Goal: Task Accomplishment & Management: Use online tool/utility

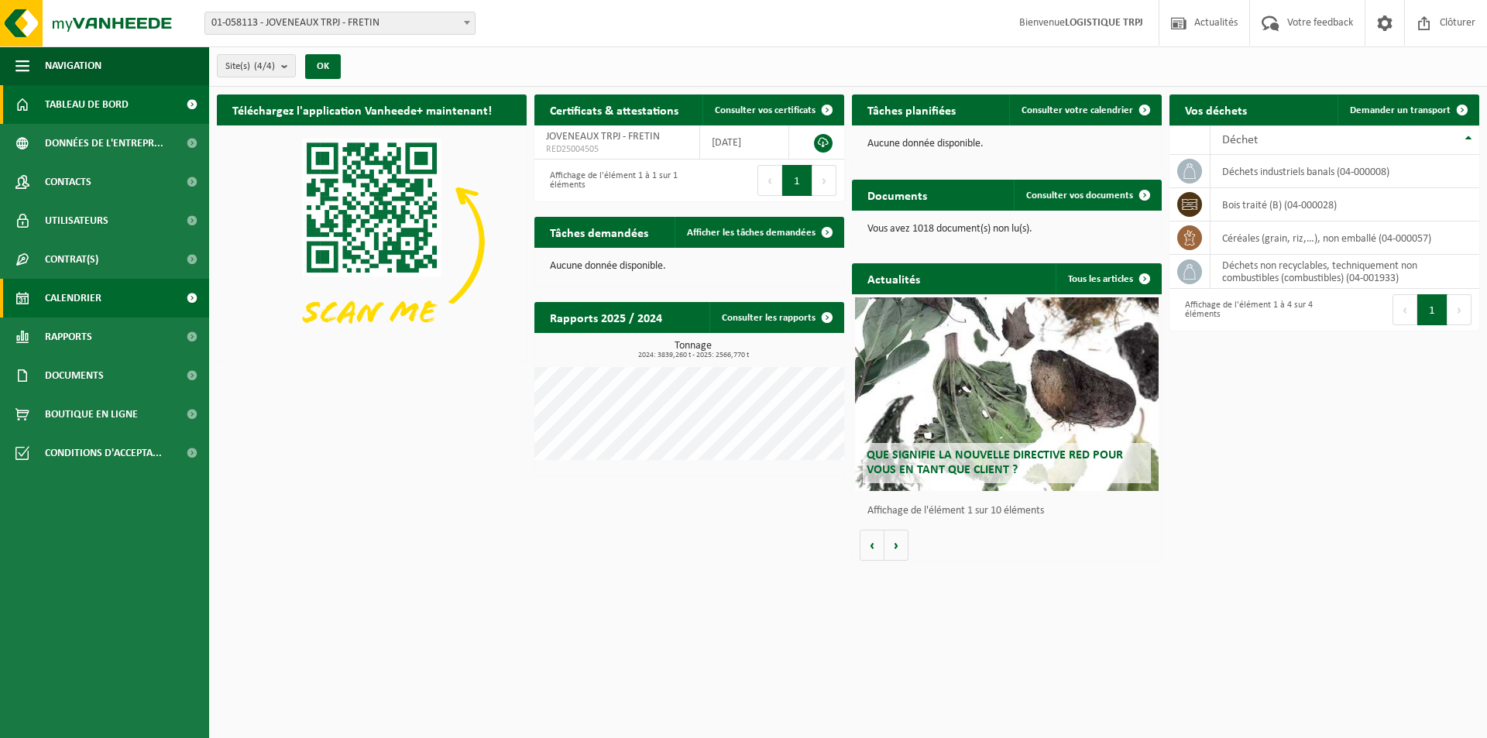
click at [98, 293] on span "Calendrier" at bounding box center [73, 298] width 57 height 39
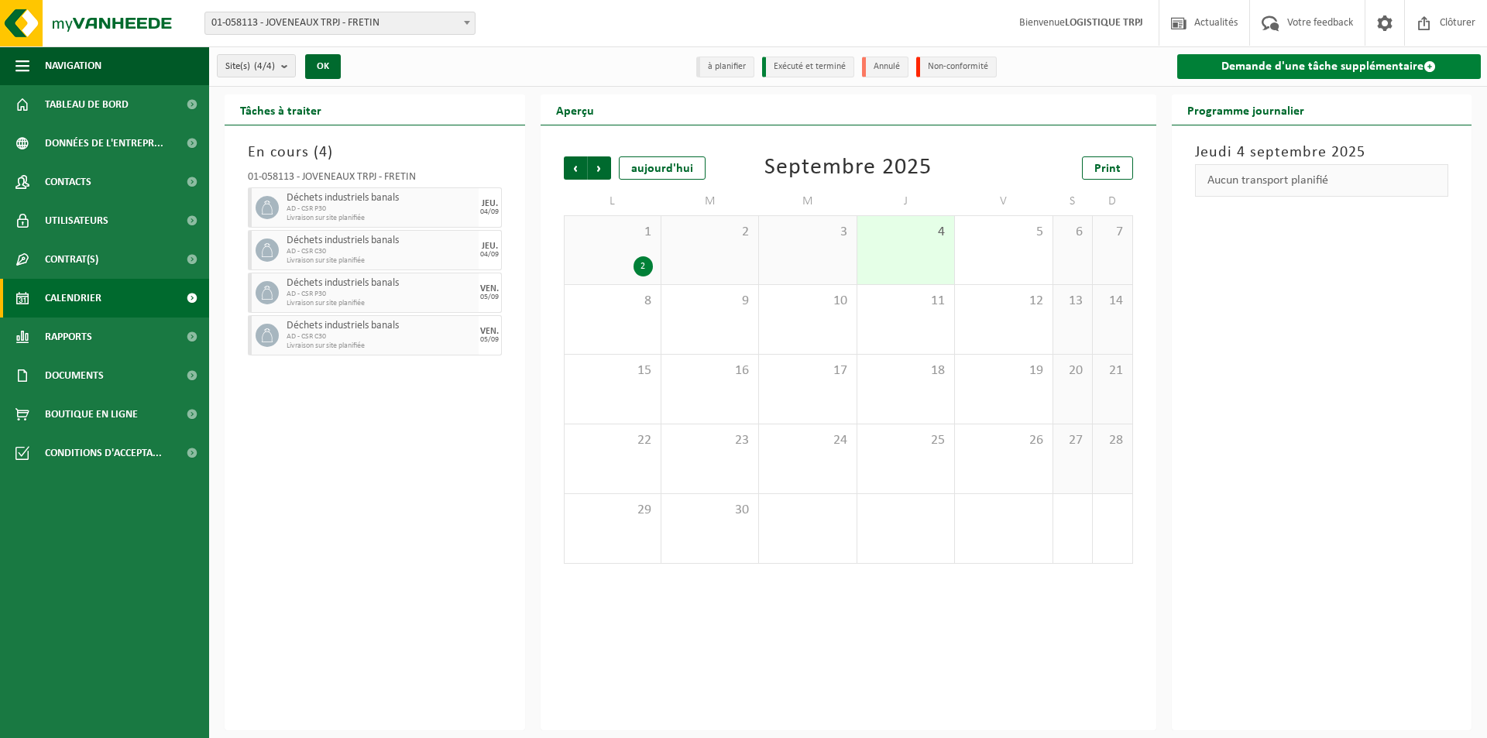
click at [1233, 63] on link "Demande d'une tâche supplémentaire" at bounding box center [1329, 66] width 304 height 25
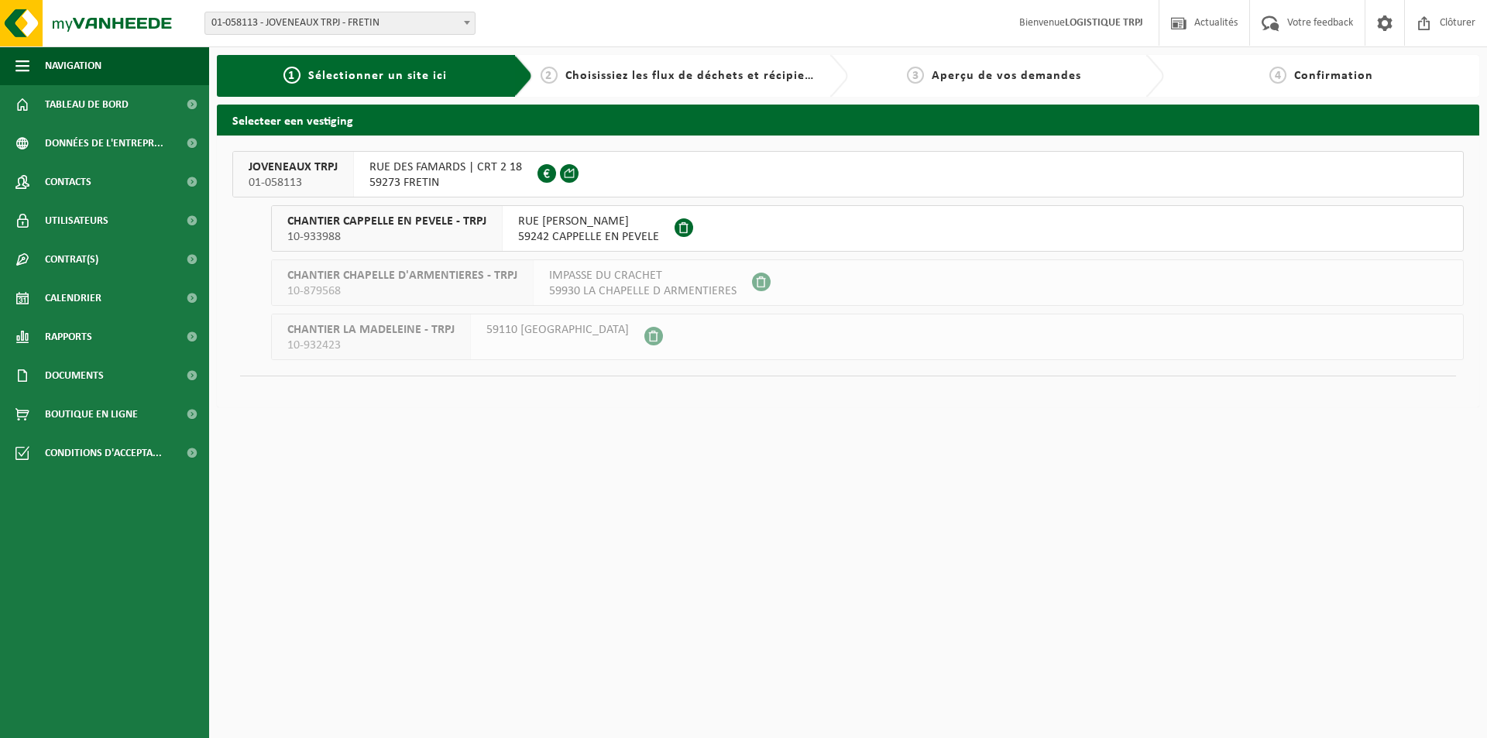
click at [356, 167] on div "RUE DES FAMARDS | CRT 2 18 59273 FRETIN FR 10 341 207 652" at bounding box center [446, 174] width 184 height 45
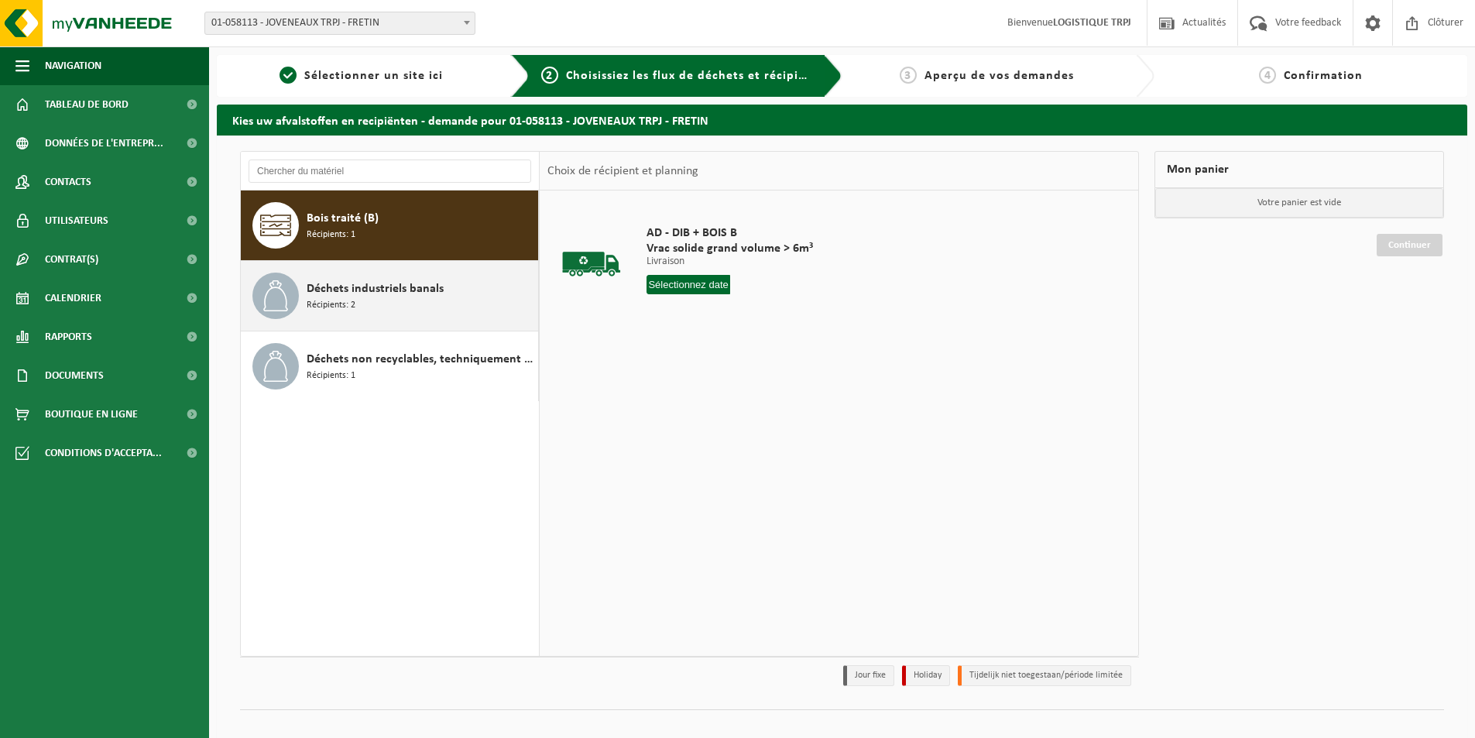
click at [384, 287] on span "Déchets industriels banals" at bounding box center [375, 289] width 137 height 19
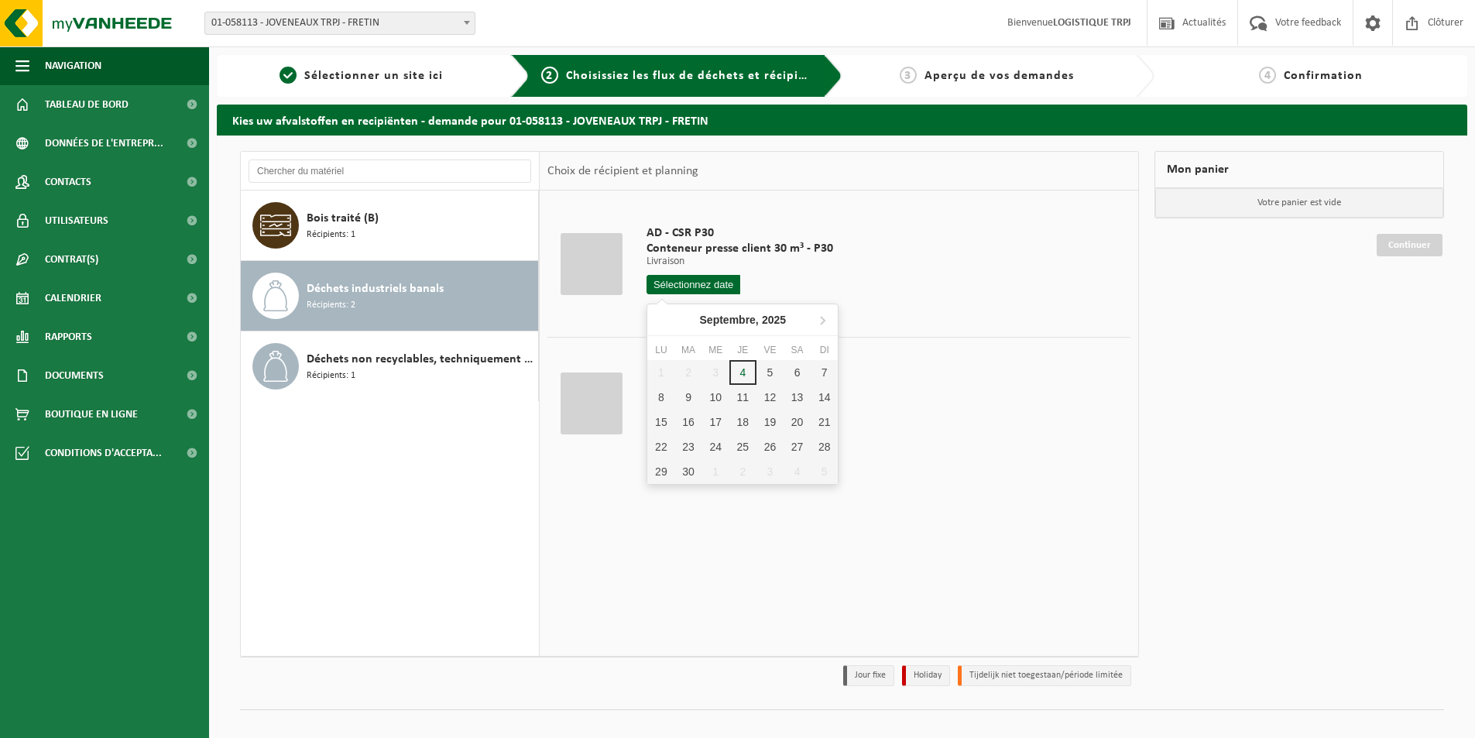
click at [668, 283] on input "text" at bounding box center [694, 284] width 94 height 19
click at [665, 400] on div "8" at bounding box center [660, 397] width 27 height 25
type input "à partir de 2025-09-08"
type input "2025-09-08"
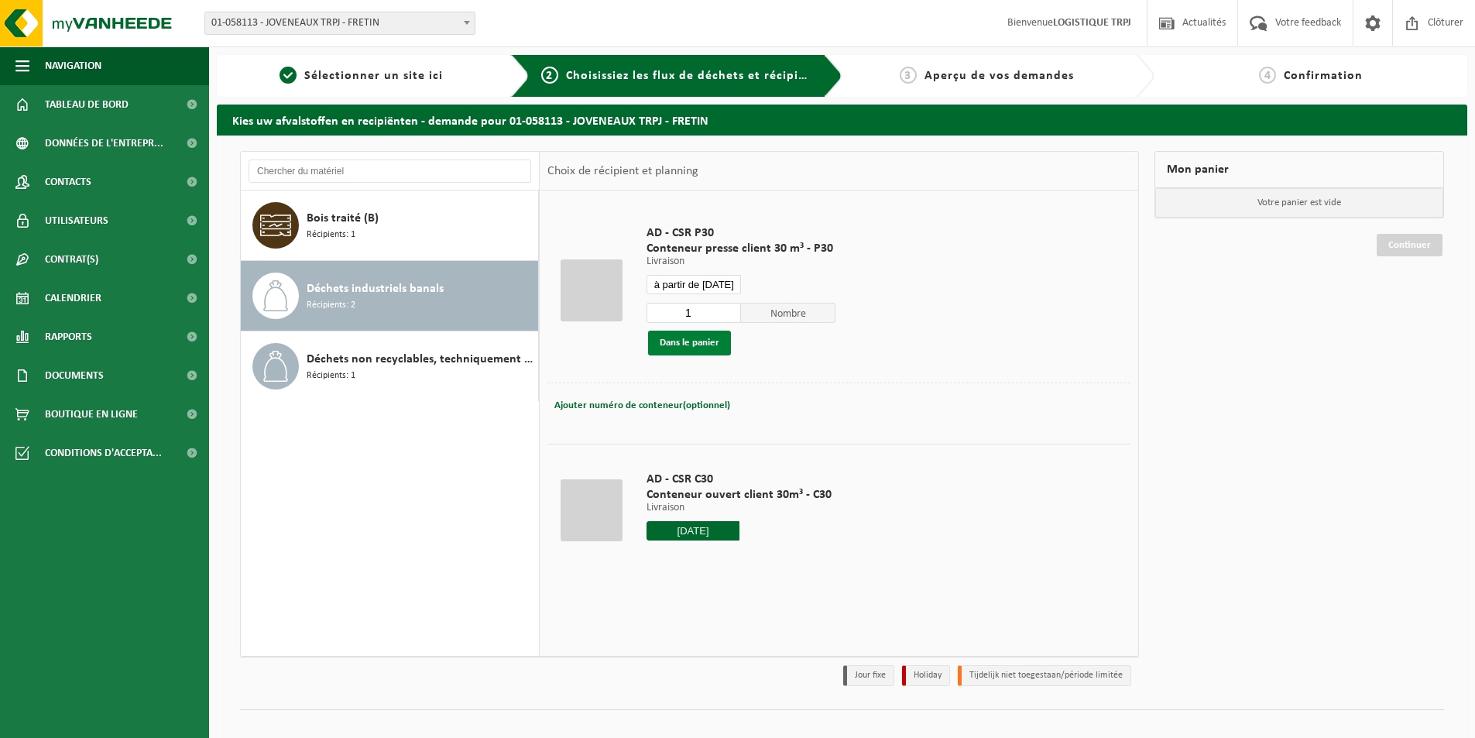
click at [699, 336] on button "Dans le panier" at bounding box center [689, 343] width 83 height 25
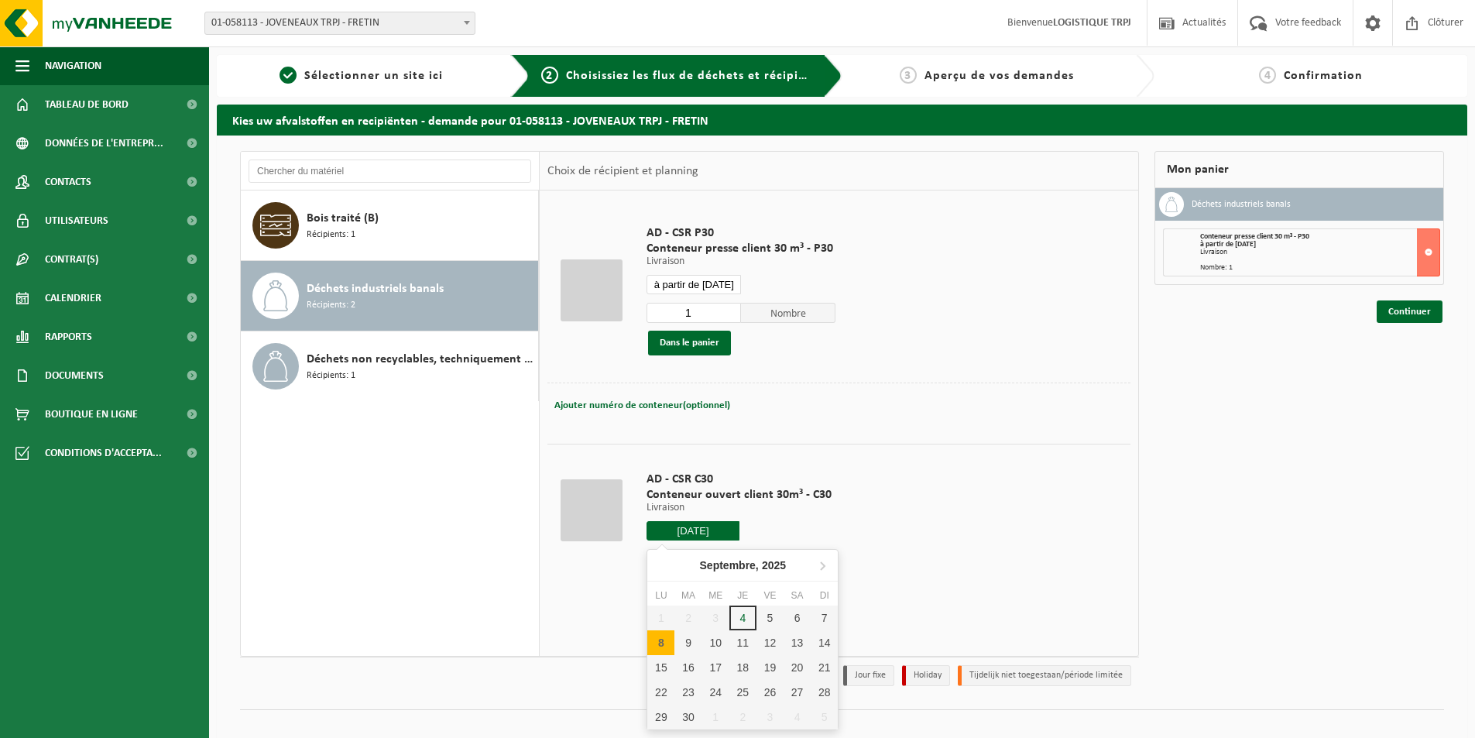
click at [690, 526] on input "2025-09-08" at bounding box center [693, 530] width 93 height 19
click at [669, 635] on div "8" at bounding box center [660, 642] width 27 height 25
click at [665, 644] on div "8" at bounding box center [660, 642] width 27 height 25
type input "à partir de [DATE]"
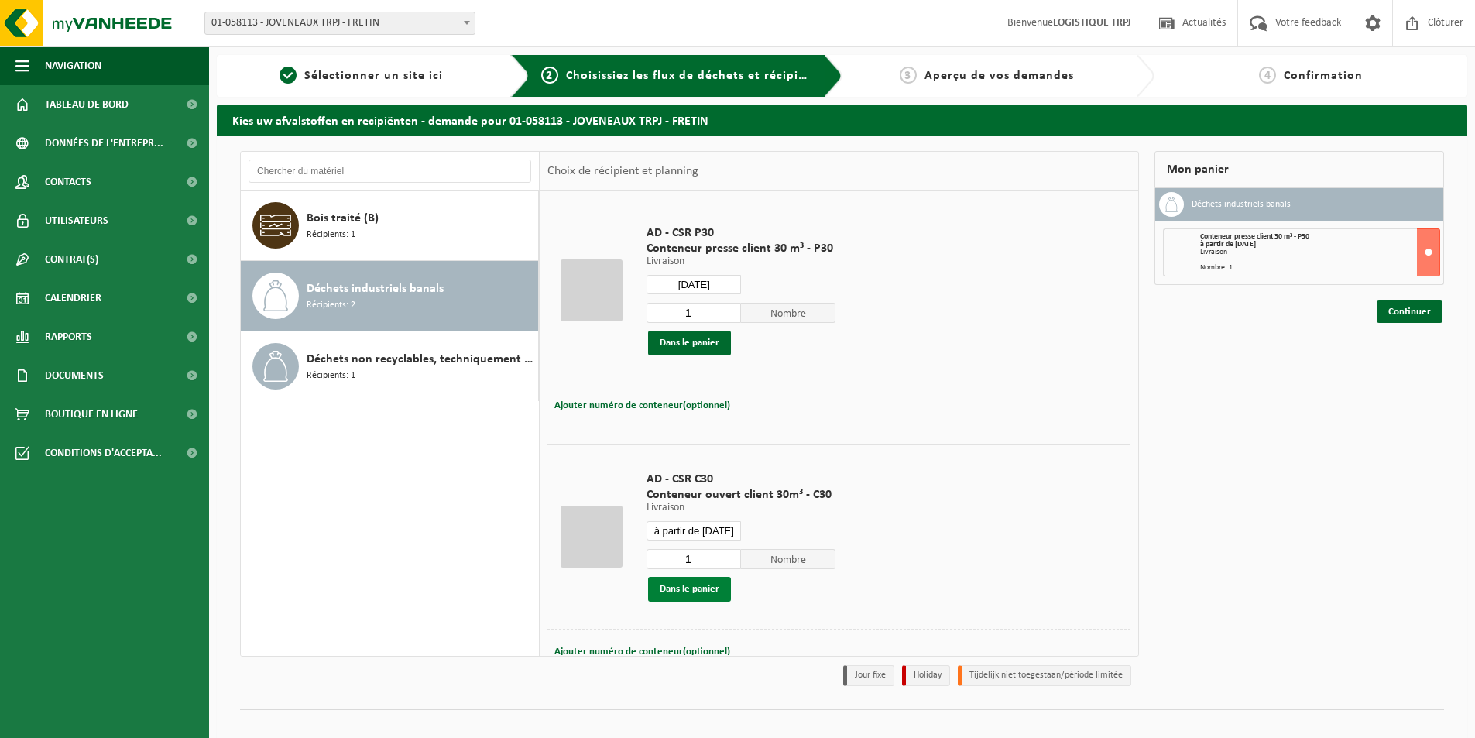
click at [698, 589] on button "Dans le panier" at bounding box center [689, 589] width 83 height 25
click at [682, 279] on input "2025-09-08" at bounding box center [694, 284] width 94 height 19
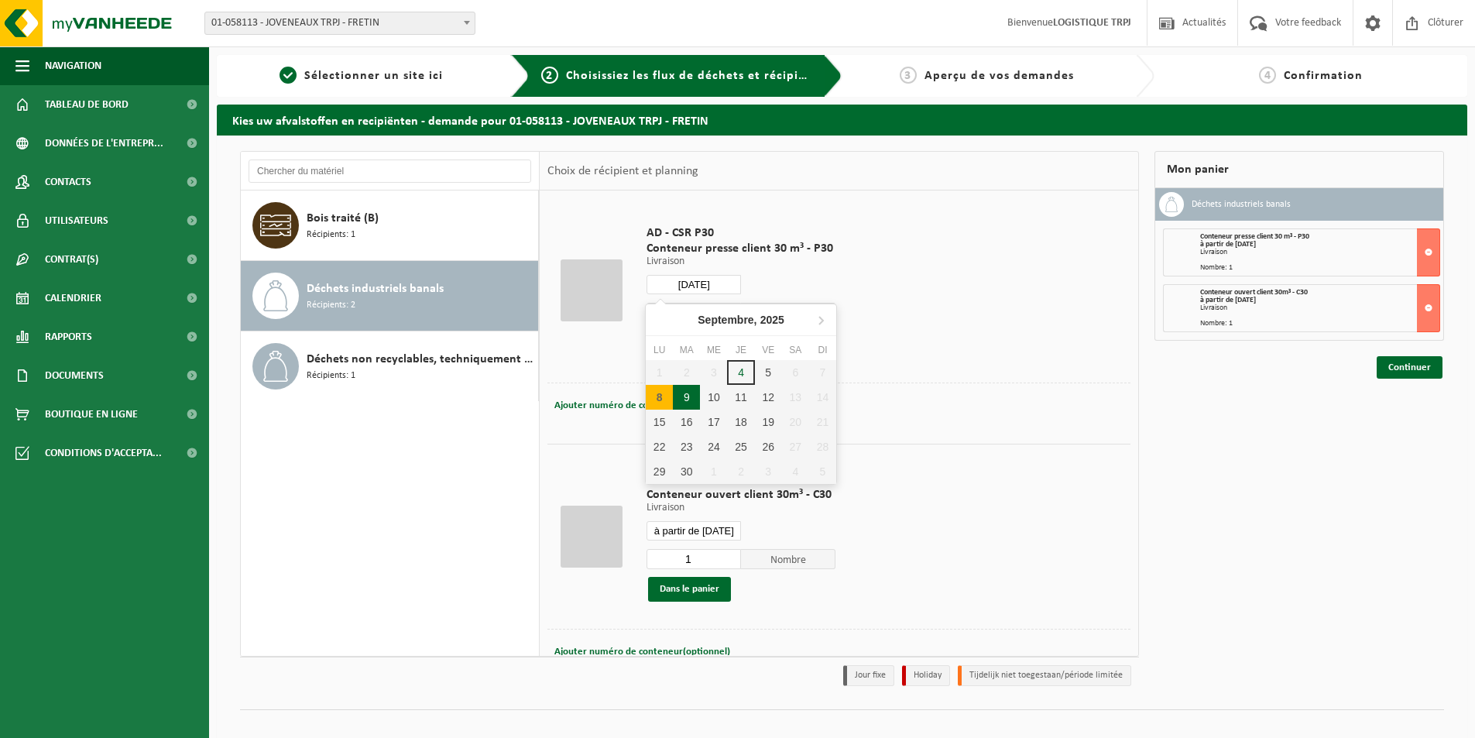
click at [682, 399] on div "9" at bounding box center [686, 397] width 27 height 25
type input "à partir de [DATE]"
type input "2025-09-09"
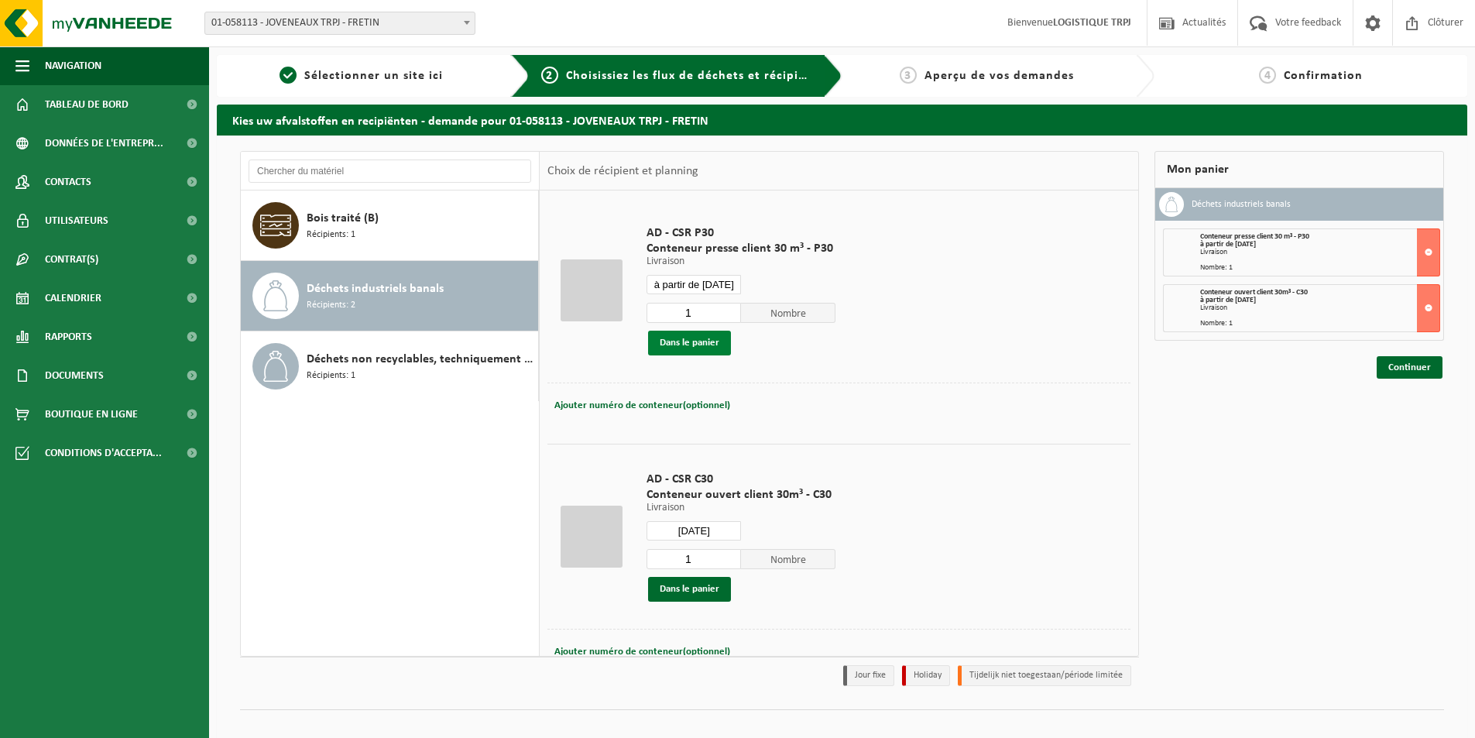
click at [687, 346] on button "Dans le panier" at bounding box center [689, 343] width 83 height 25
click at [685, 527] on input "2025-09-09" at bounding box center [694, 530] width 94 height 19
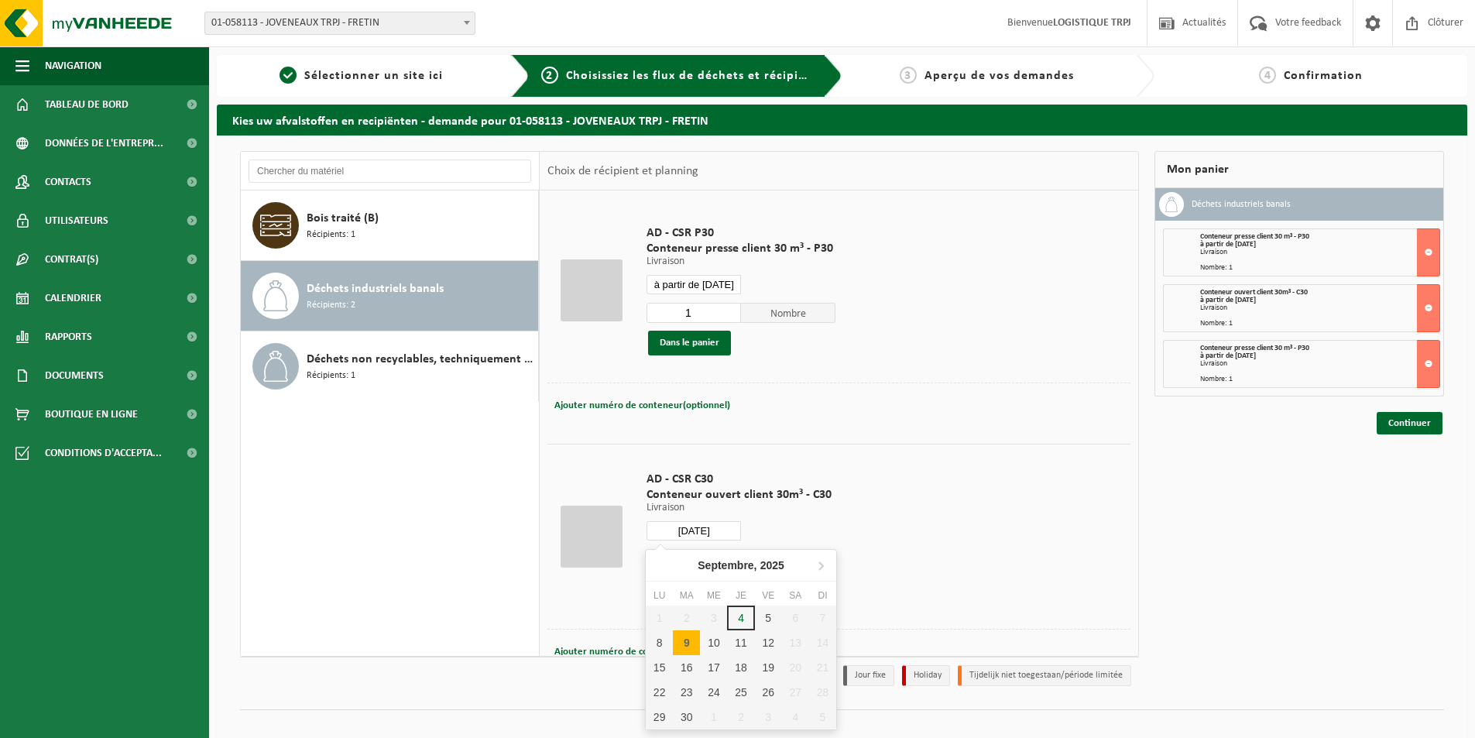
click at [689, 638] on div "9" at bounding box center [686, 642] width 27 height 25
click at [696, 644] on div "9" at bounding box center [686, 642] width 27 height 25
type input "à partir de 2025-09-09"
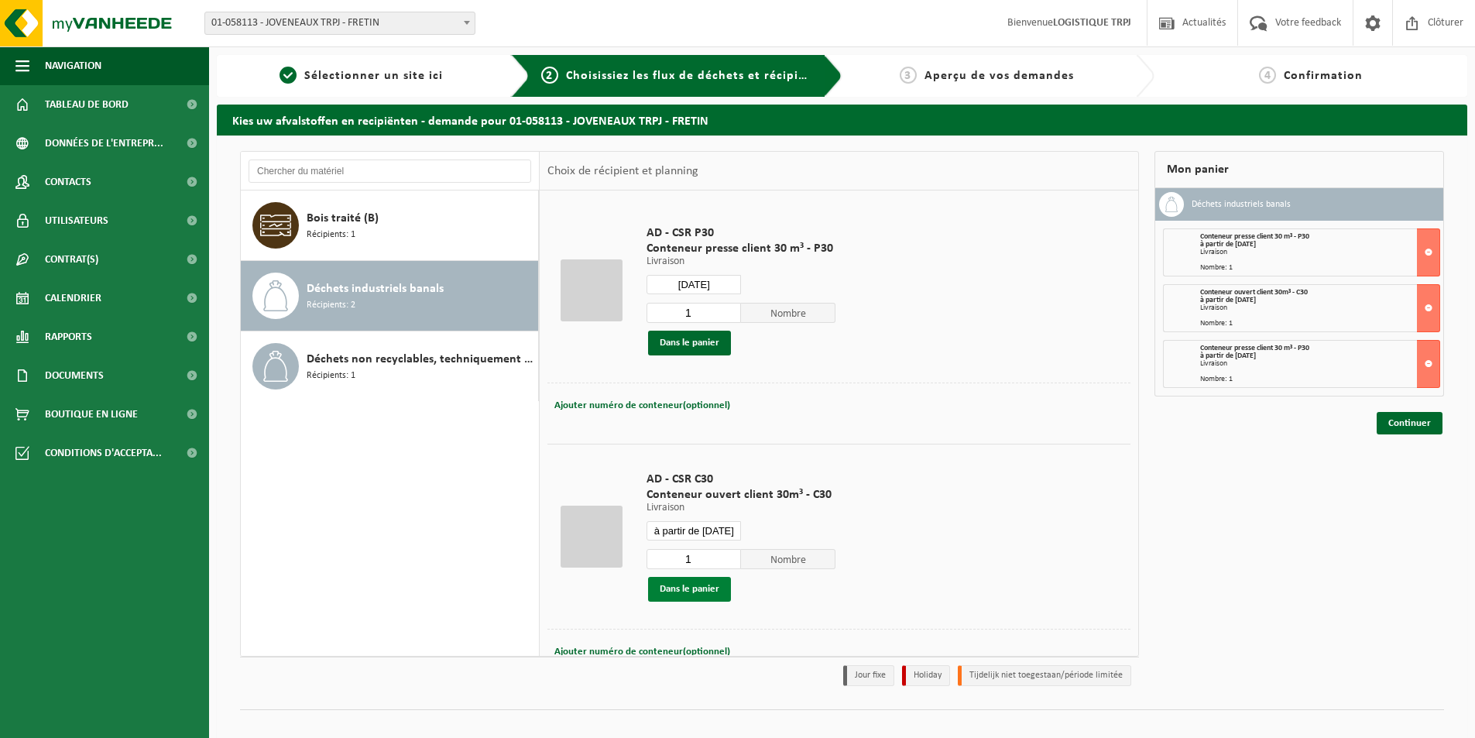
click at [699, 598] on button "Dans le panier" at bounding box center [689, 589] width 83 height 25
click at [699, 283] on input "2025-09-09" at bounding box center [694, 284] width 94 height 19
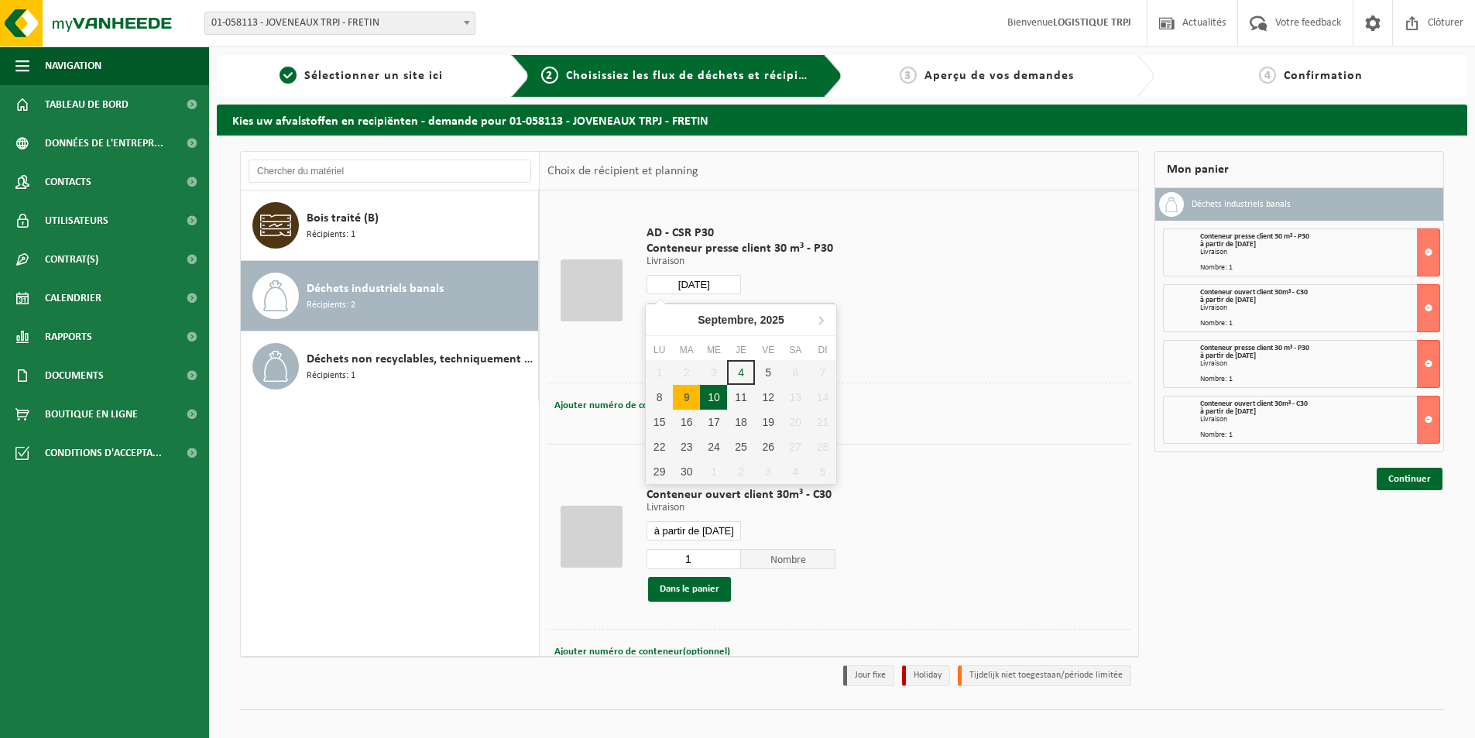
click at [712, 404] on div "10" at bounding box center [713, 397] width 27 height 25
type input "à partir de 2025-09-10"
type input "2025-09-10"
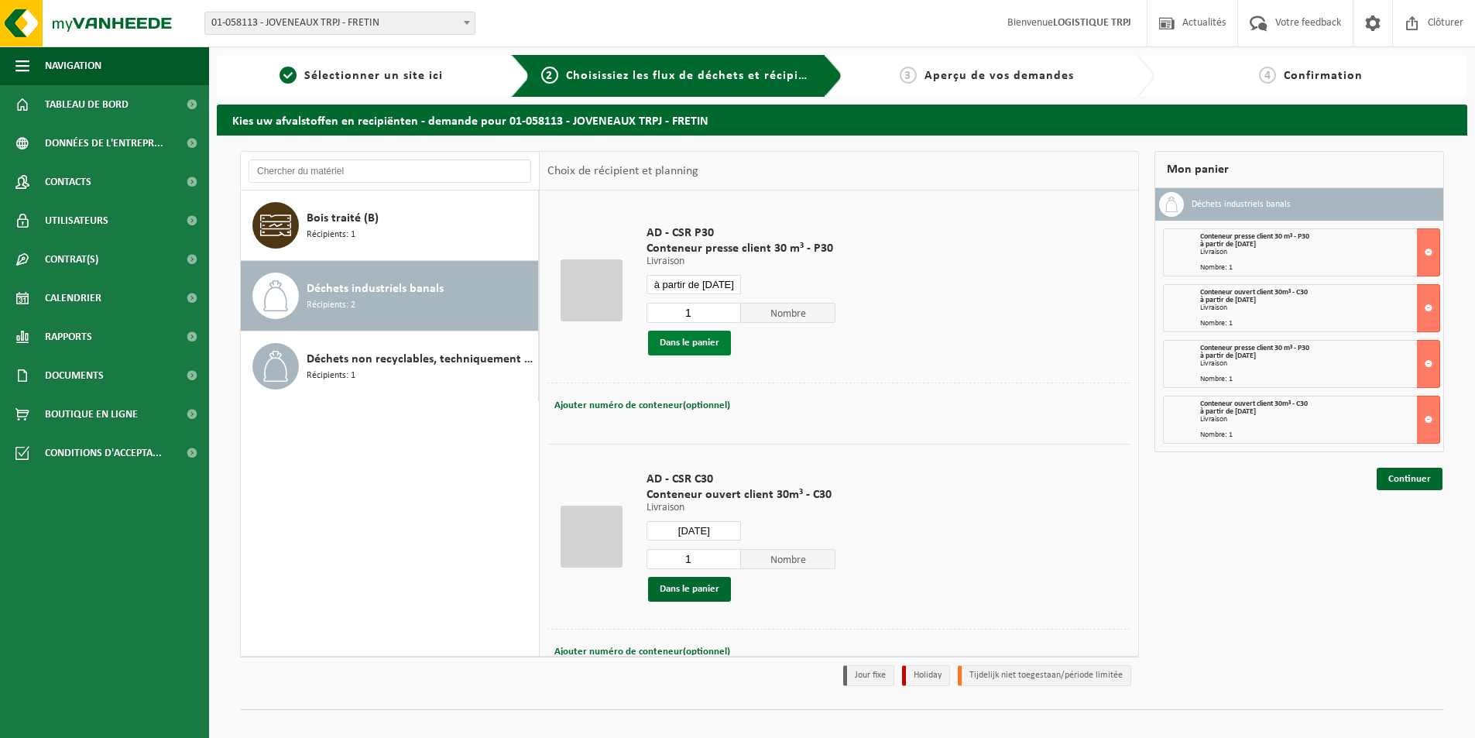
click at [683, 342] on button "Dans le panier" at bounding box center [689, 343] width 83 height 25
click at [691, 527] on input "2025-09-10" at bounding box center [694, 530] width 94 height 19
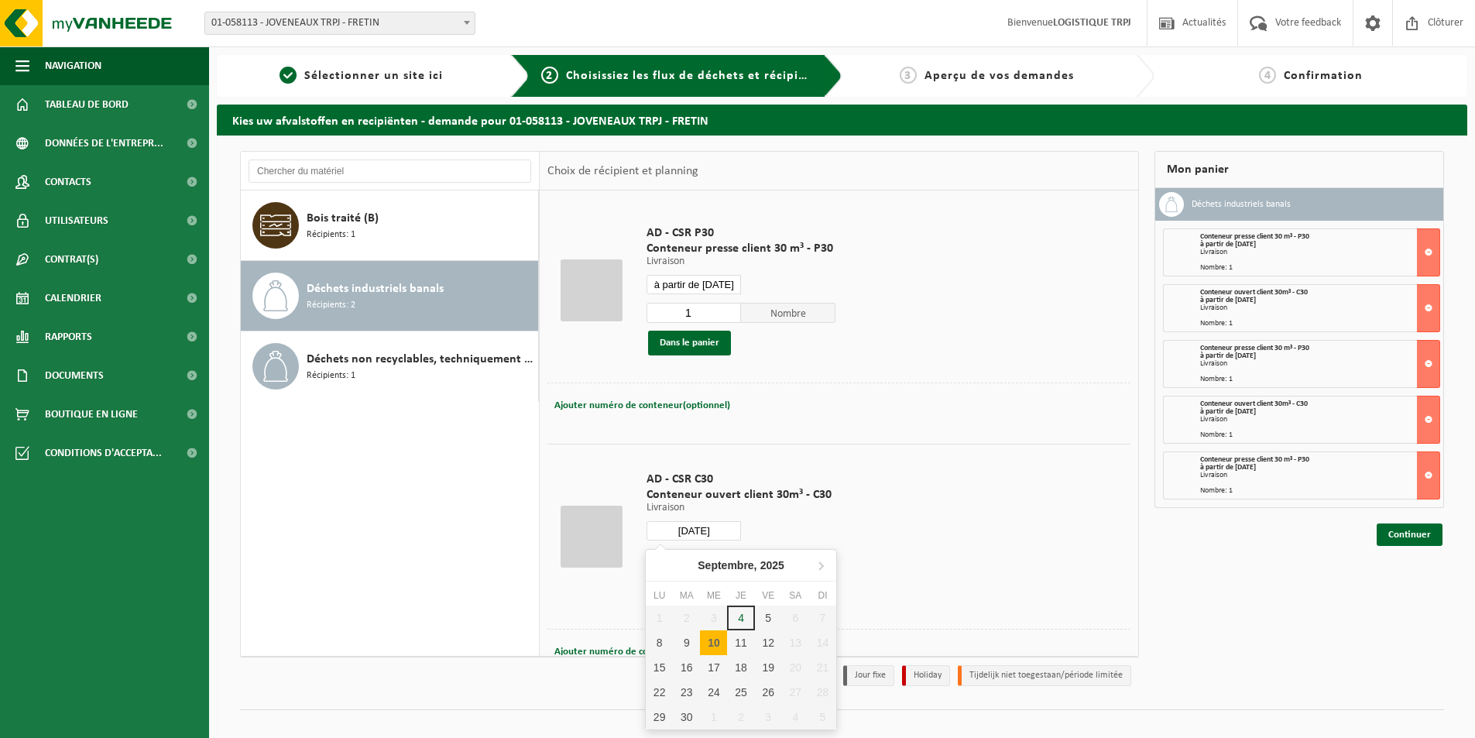
click at [717, 645] on div "10" at bounding box center [713, 642] width 27 height 25
click at [713, 650] on div "10" at bounding box center [713, 642] width 27 height 25
type input "à partir de 2025-09-10"
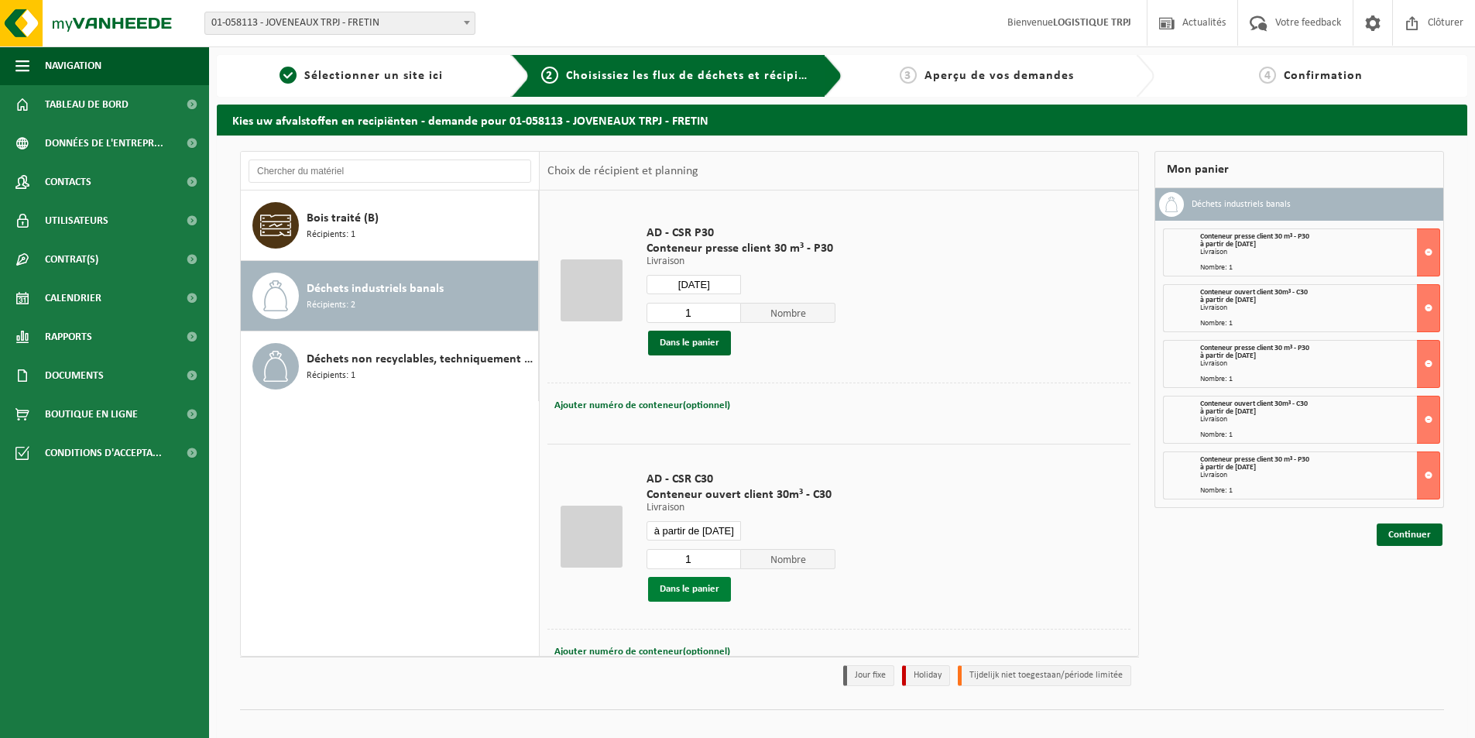
click at [709, 589] on button "Dans le panier" at bounding box center [689, 589] width 83 height 25
click at [693, 277] on input "2025-09-10" at bounding box center [694, 284] width 94 height 19
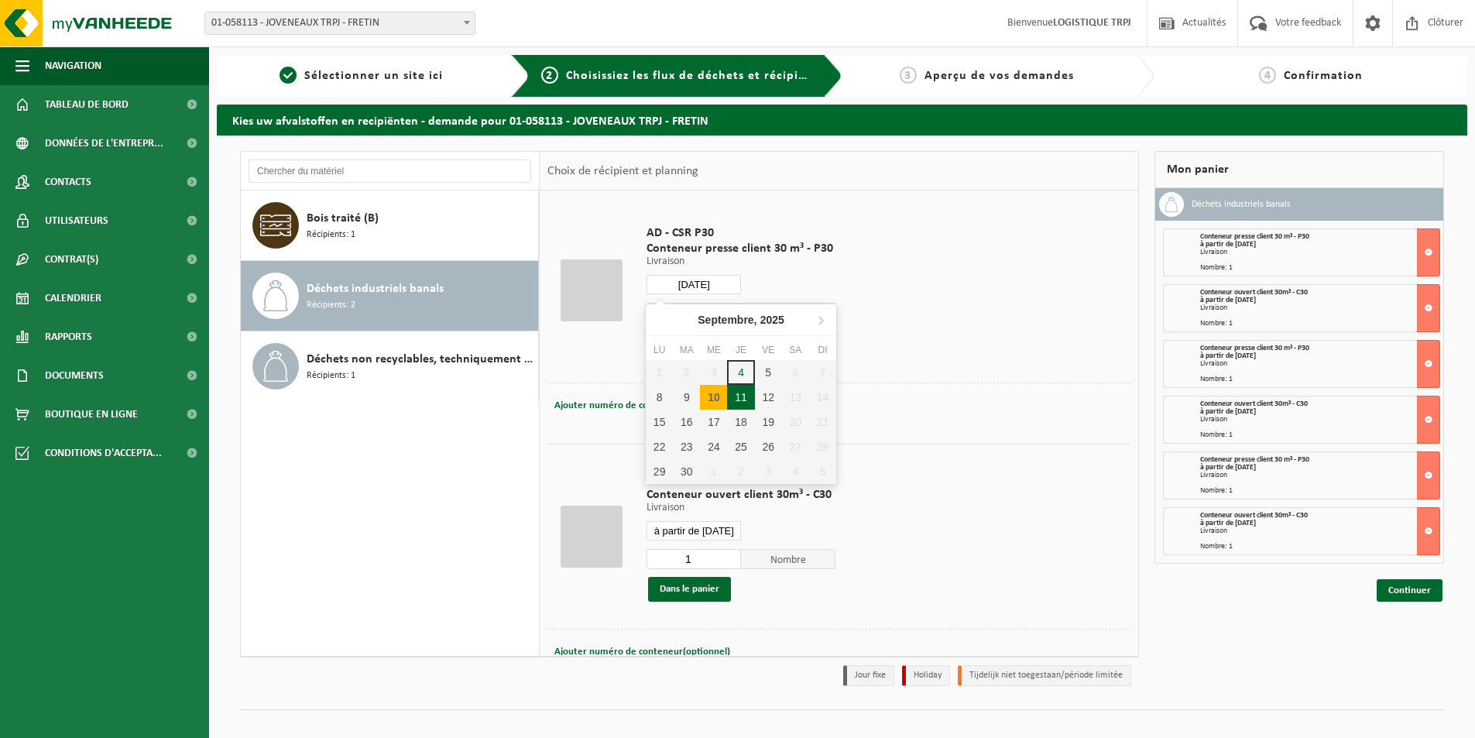
click at [740, 394] on div "11" at bounding box center [740, 397] width 27 height 25
type input "à partir de 2025-09-11"
type input "2025-09-11"
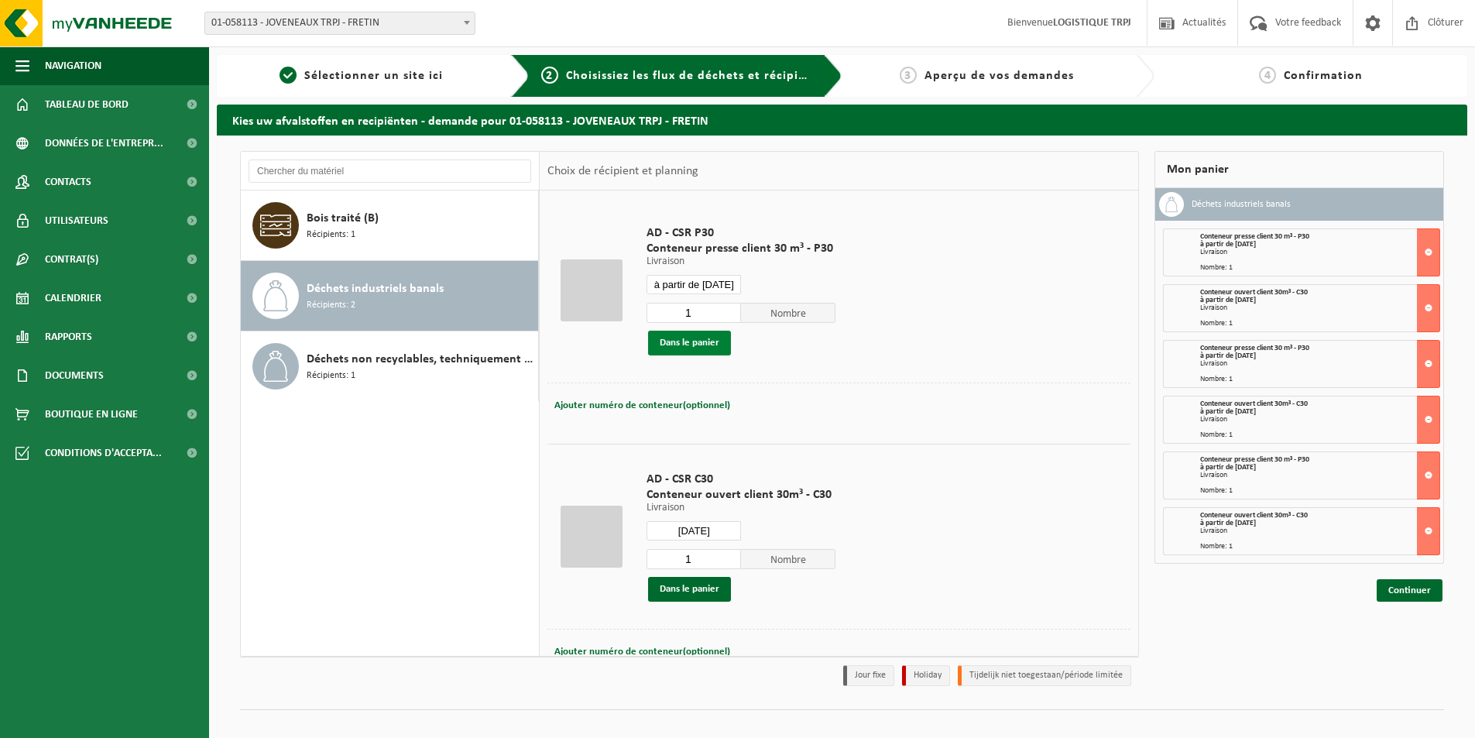
click at [699, 345] on button "Dans le panier" at bounding box center [689, 343] width 83 height 25
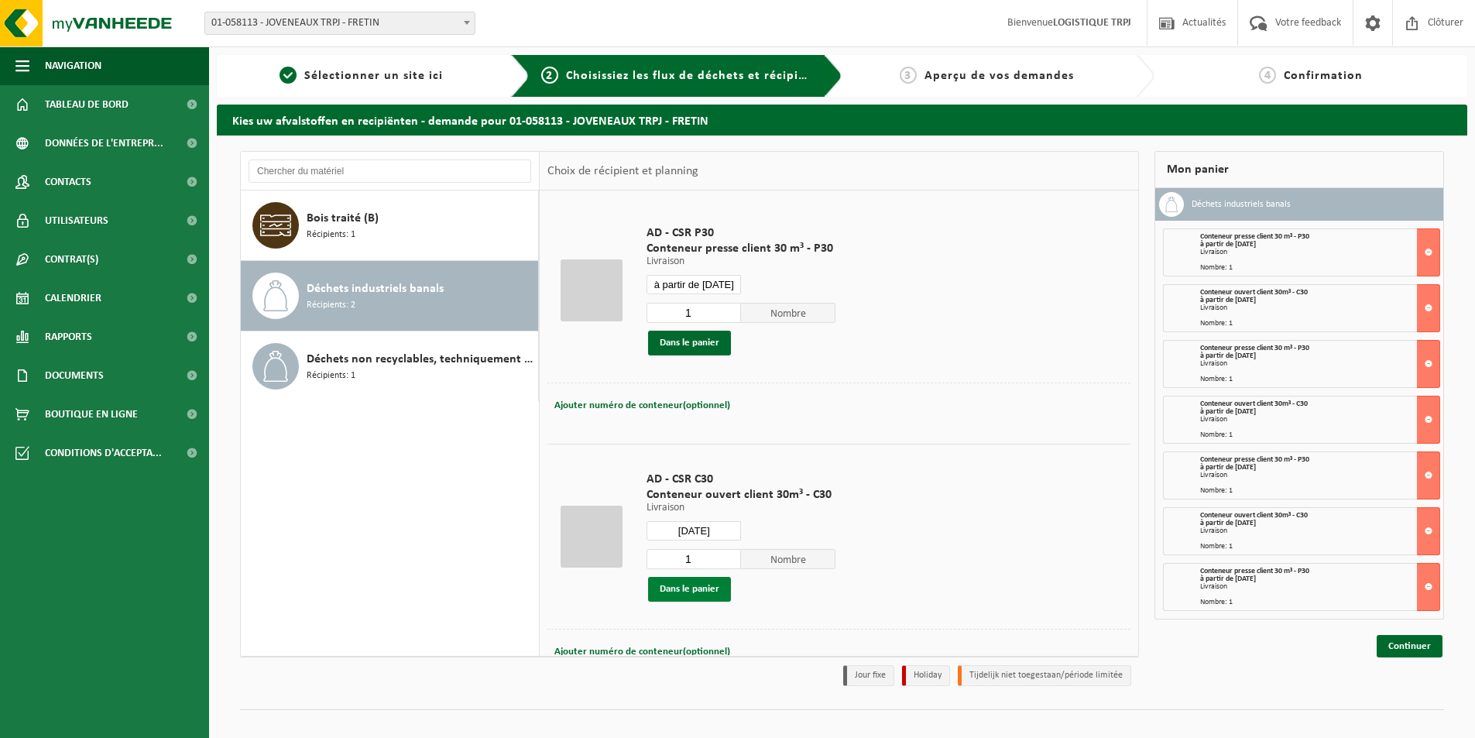
click at [707, 591] on button "Dans le panier" at bounding box center [689, 589] width 83 height 25
click at [703, 282] on input "à partir de 2025-09-11" at bounding box center [694, 284] width 94 height 19
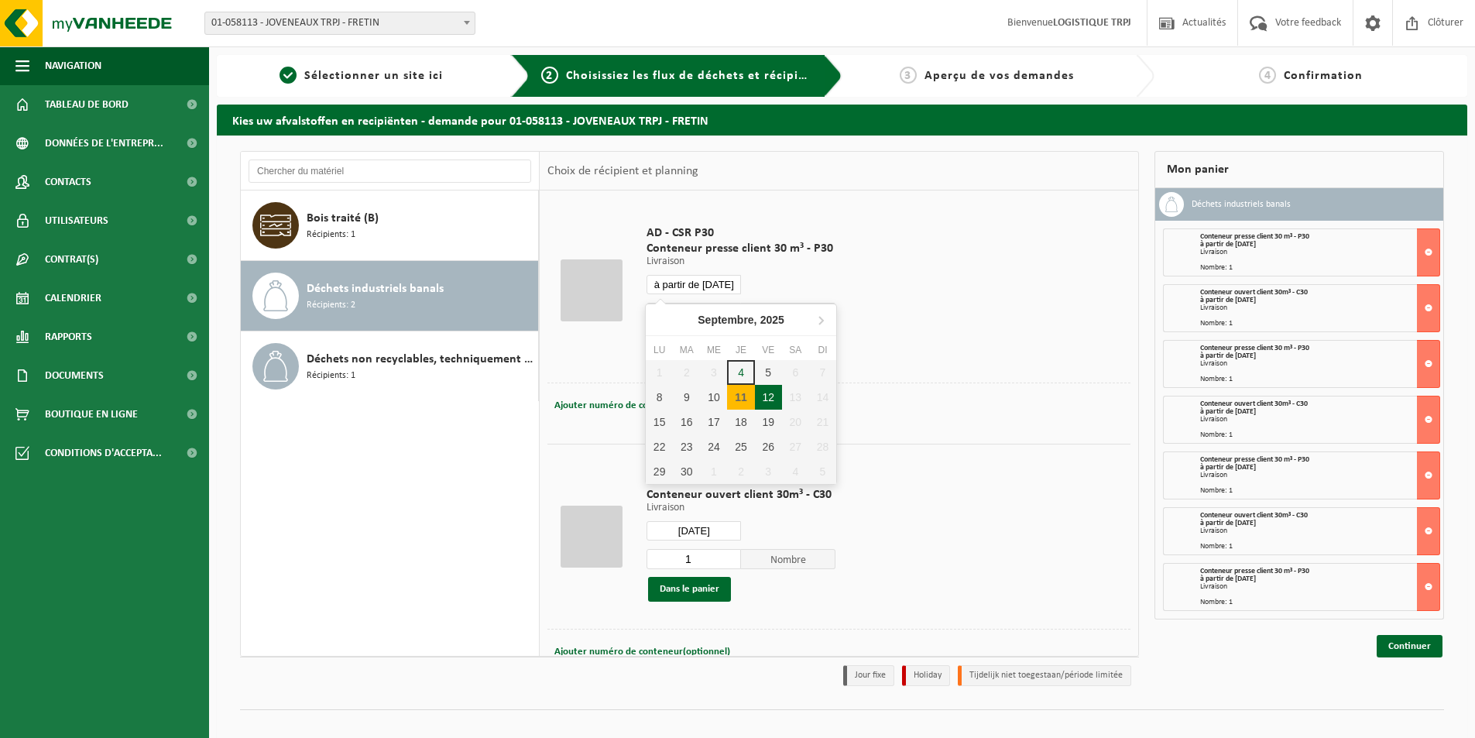
click at [766, 402] on div "12" at bounding box center [768, 397] width 27 height 25
type input "à partir de 2025-09-12"
type input "2025-09-12"
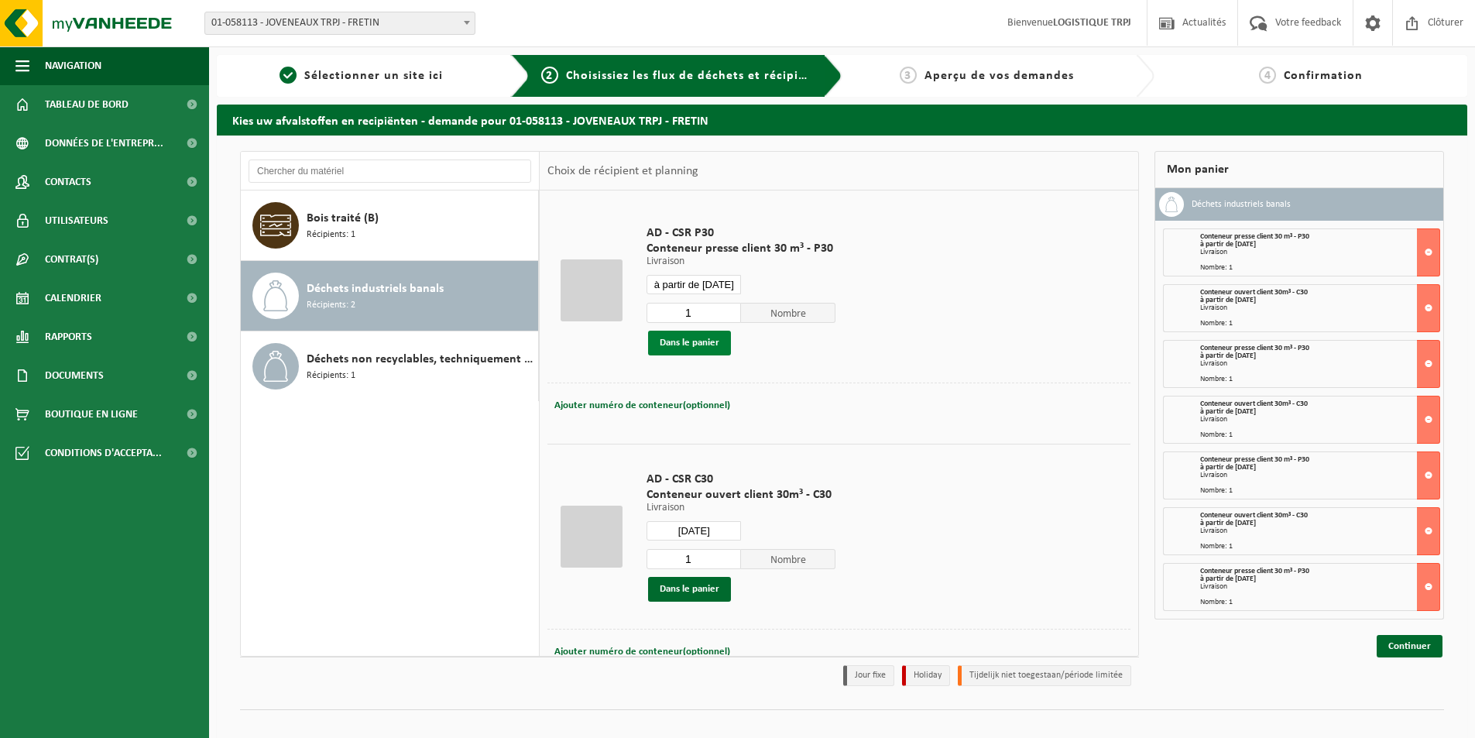
click at [698, 336] on button "Dans le panier" at bounding box center [689, 343] width 83 height 25
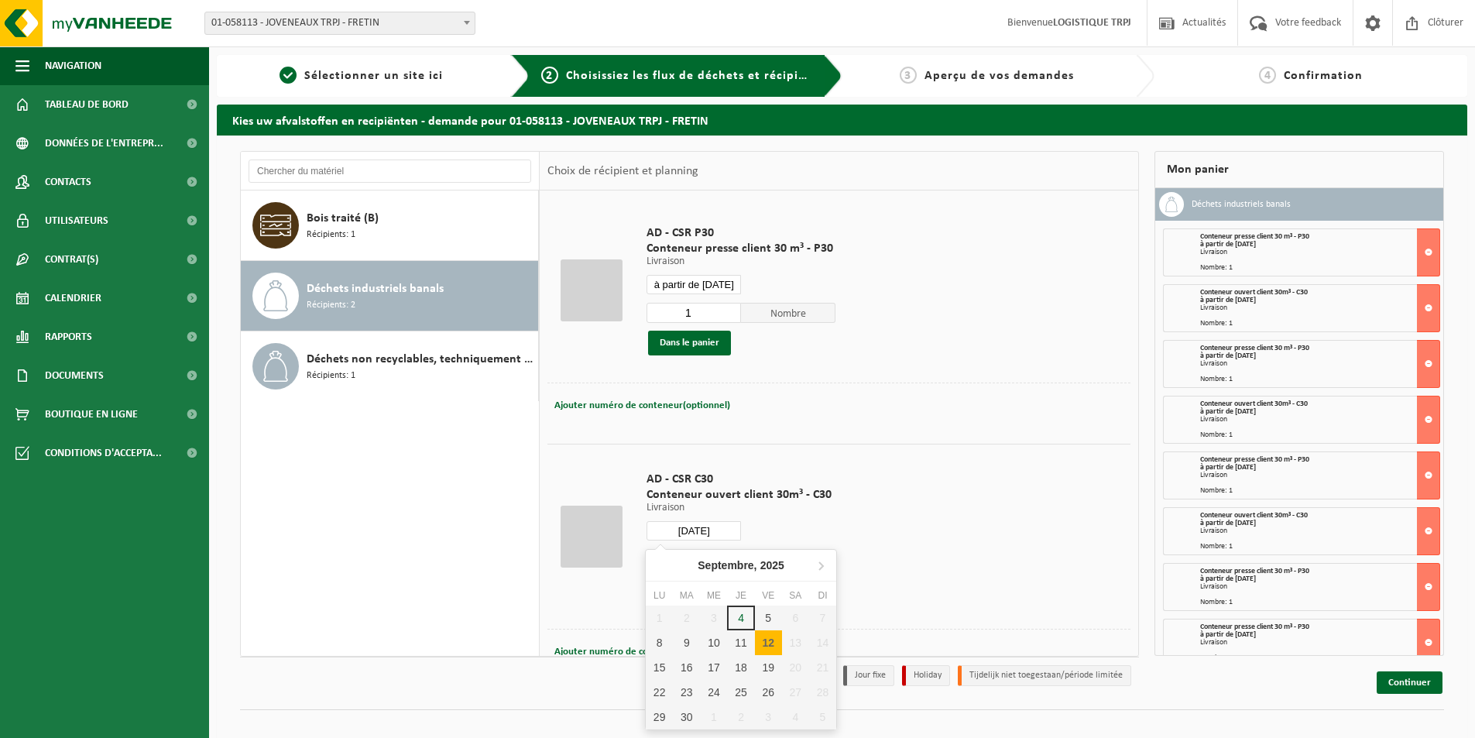
click at [709, 527] on input "2025-09-12" at bounding box center [694, 530] width 94 height 19
click at [762, 637] on div "12" at bounding box center [768, 642] width 27 height 25
click at [771, 647] on div "12" at bounding box center [768, 642] width 27 height 25
type input "à partir de 2025-09-12"
type input "2025-09-12"
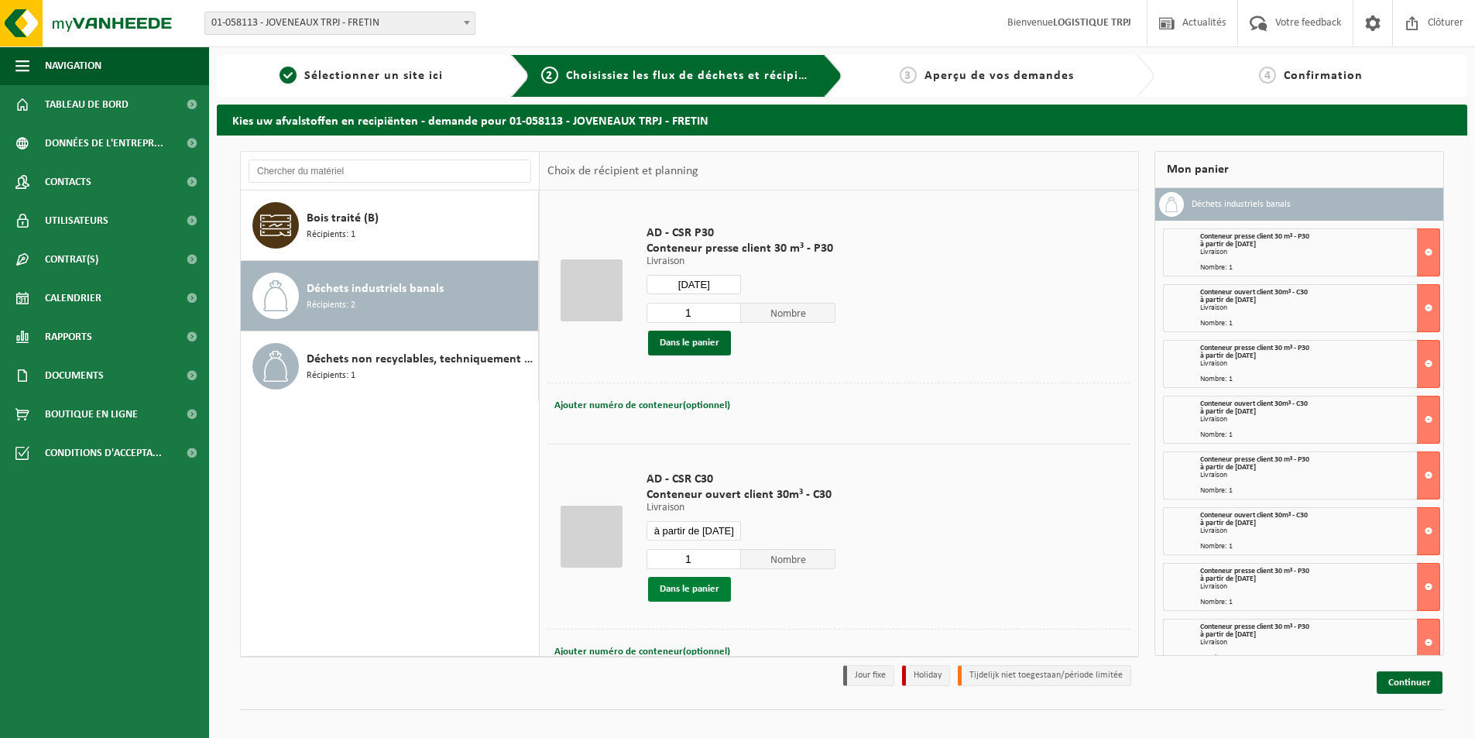
click at [711, 596] on button "Dans le panier" at bounding box center [689, 589] width 83 height 25
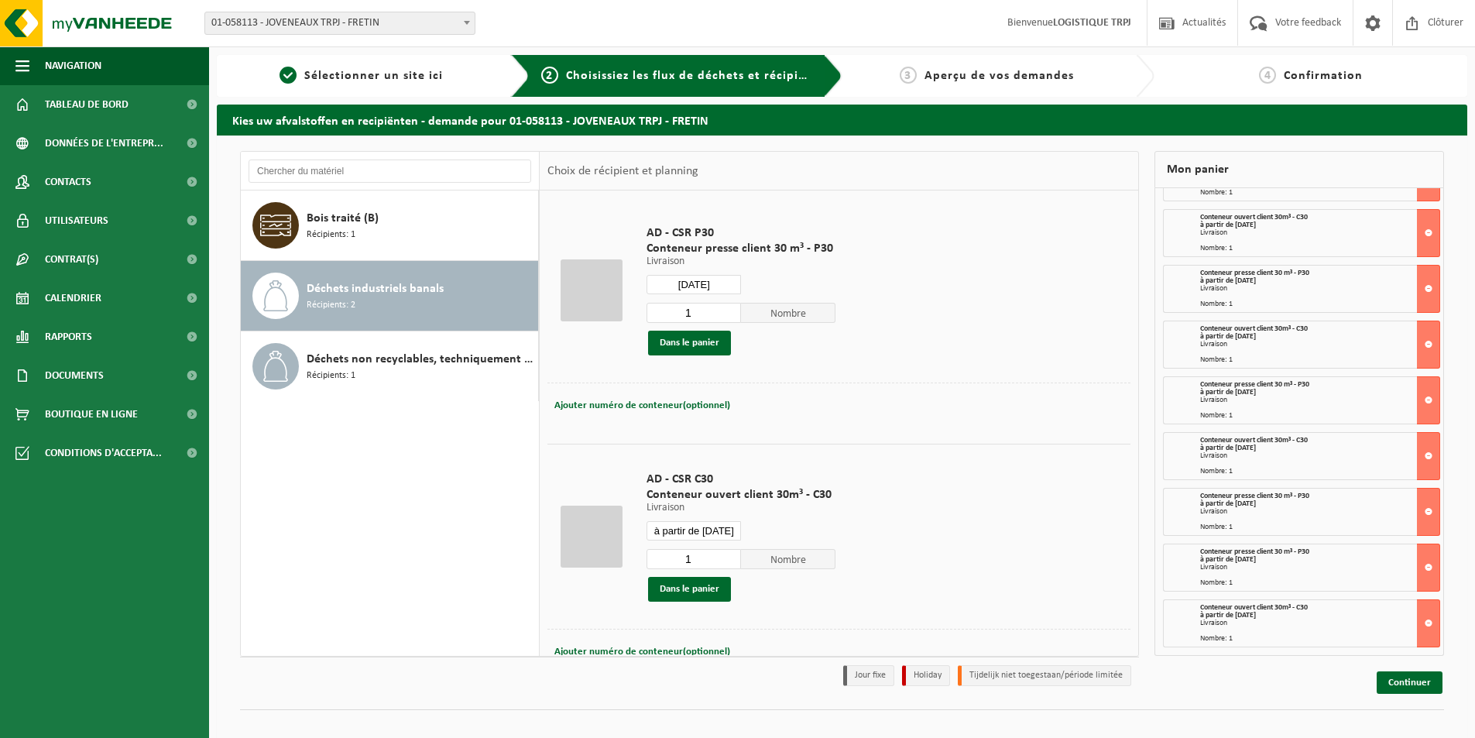
scroll to position [19, 0]
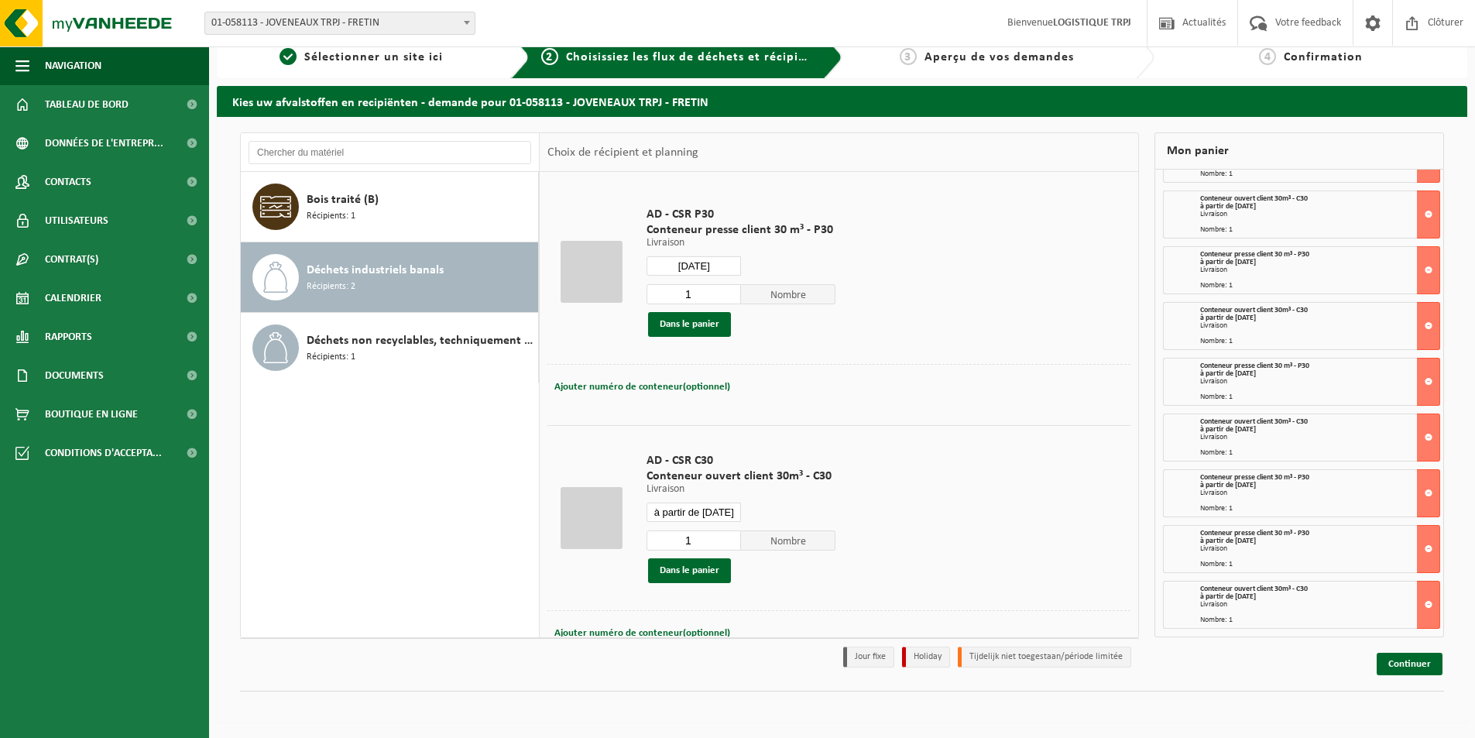
click at [698, 510] on input "à partir de 2025-09-12" at bounding box center [694, 512] width 94 height 19
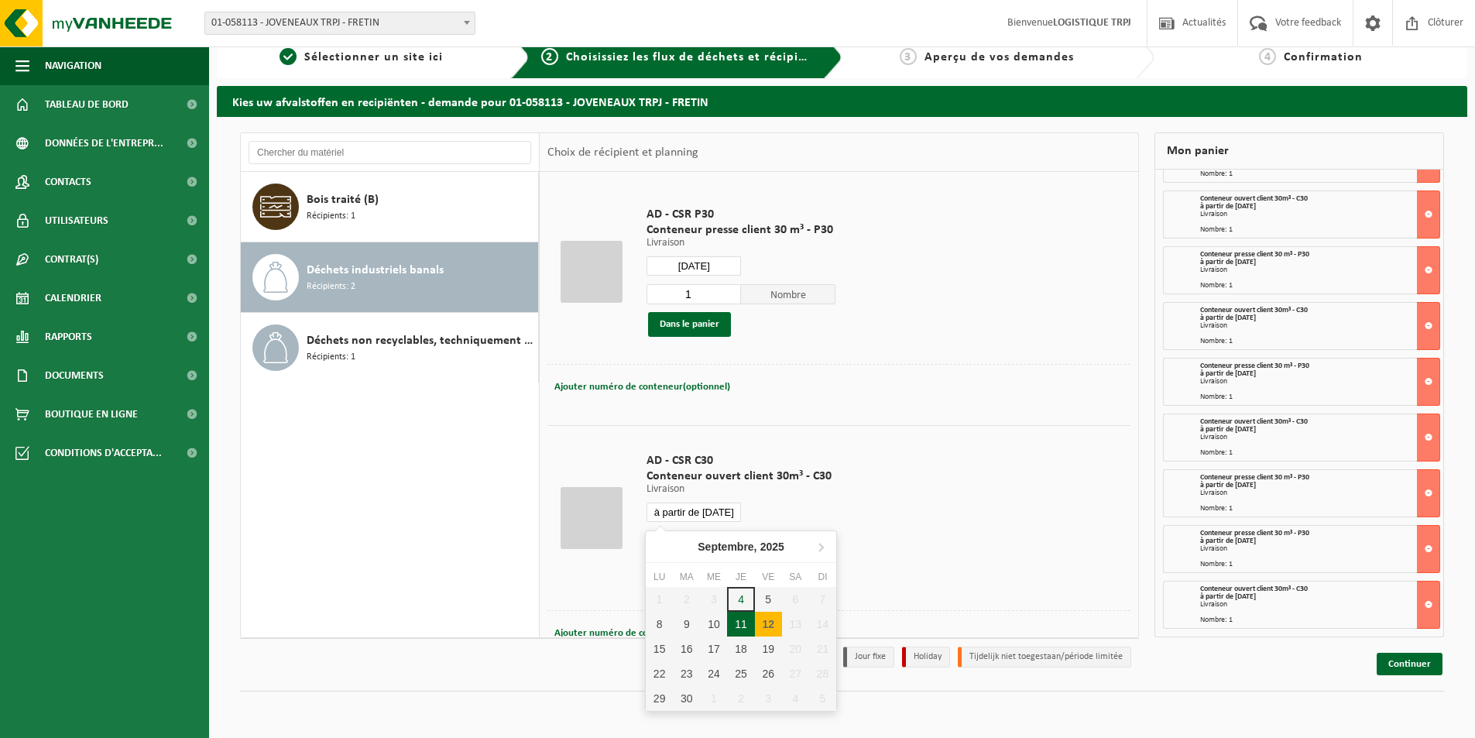
click at [740, 619] on div "11" at bounding box center [740, 624] width 27 height 25
type input "à partir de 2025-09-11"
type input "2025-09-11"
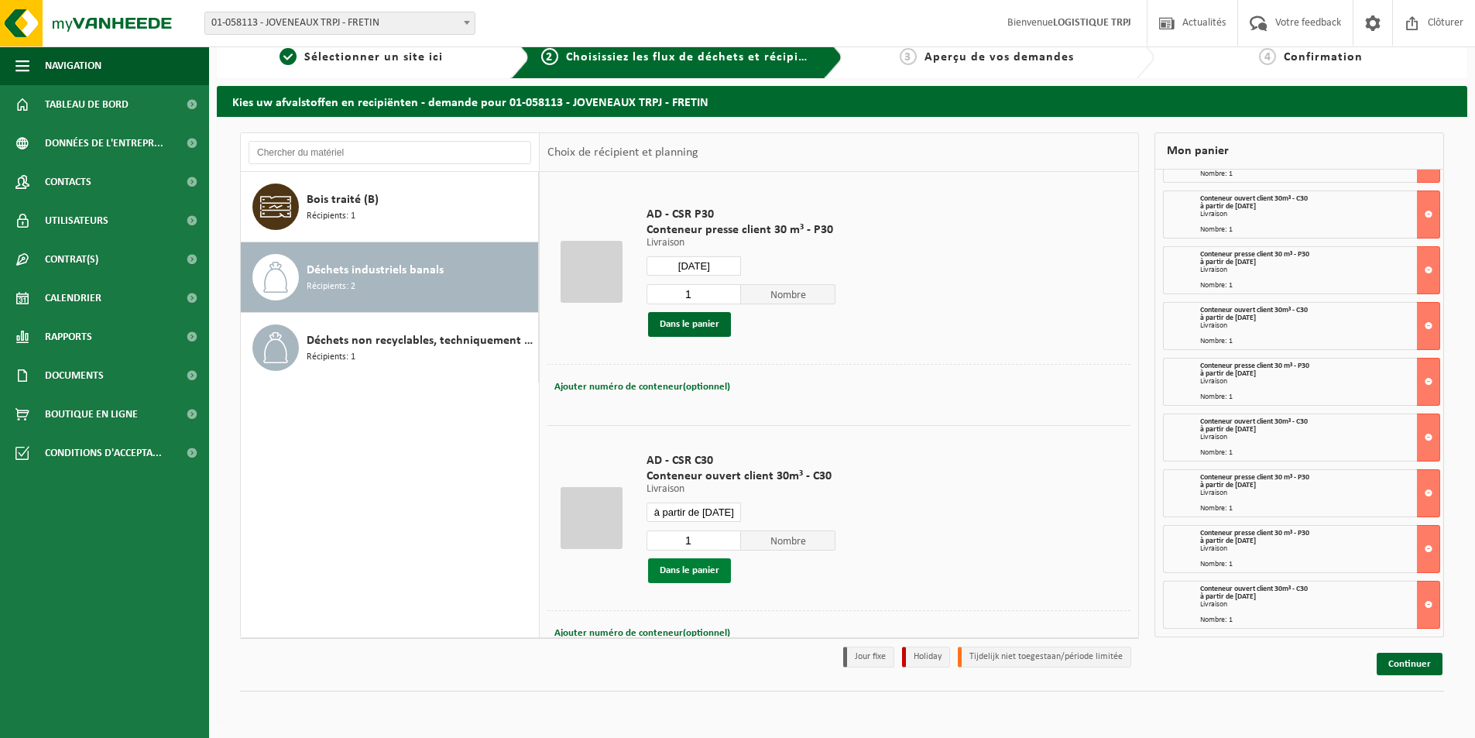
click at [700, 568] on button "Dans le panier" at bounding box center [689, 570] width 83 height 25
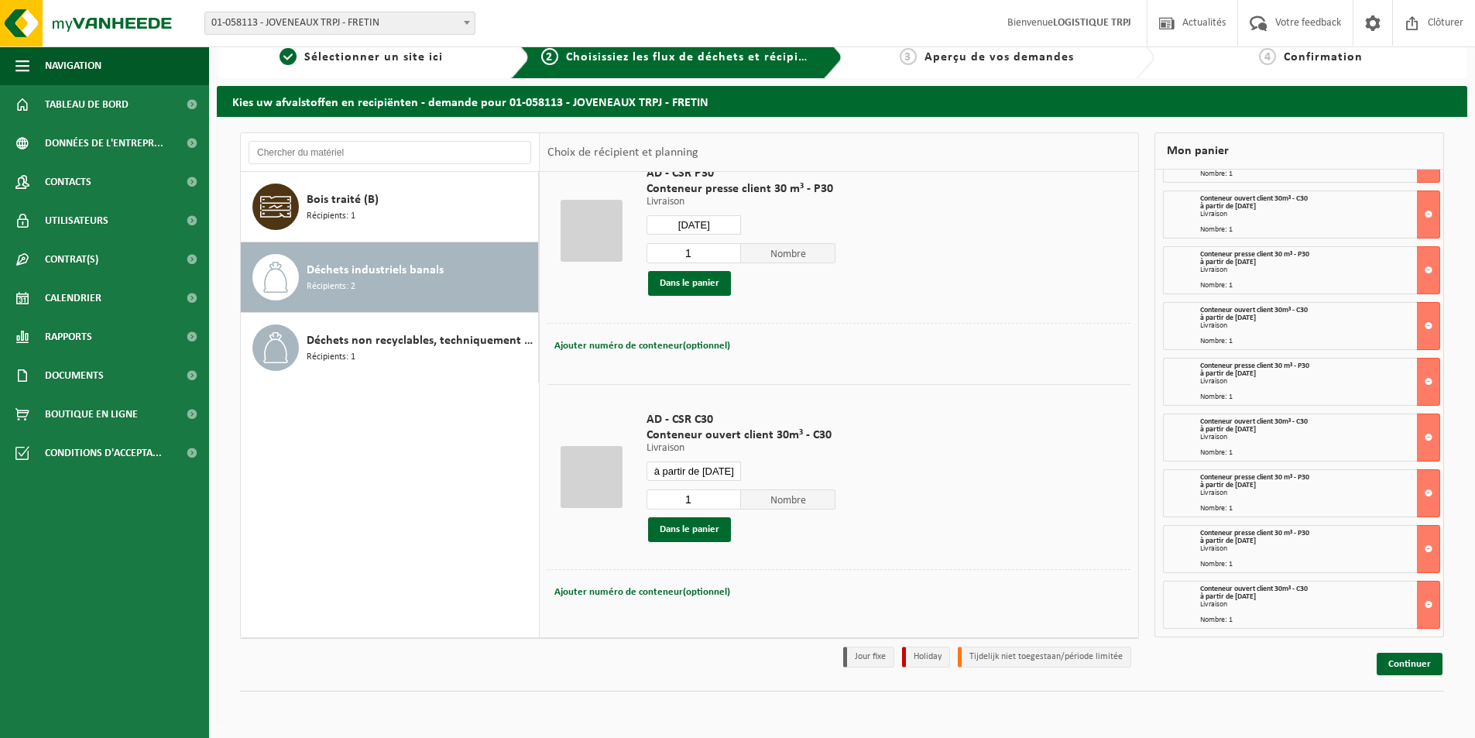
scroll to position [131, 0]
click at [1400, 667] on link "Continuer" at bounding box center [1410, 664] width 66 height 22
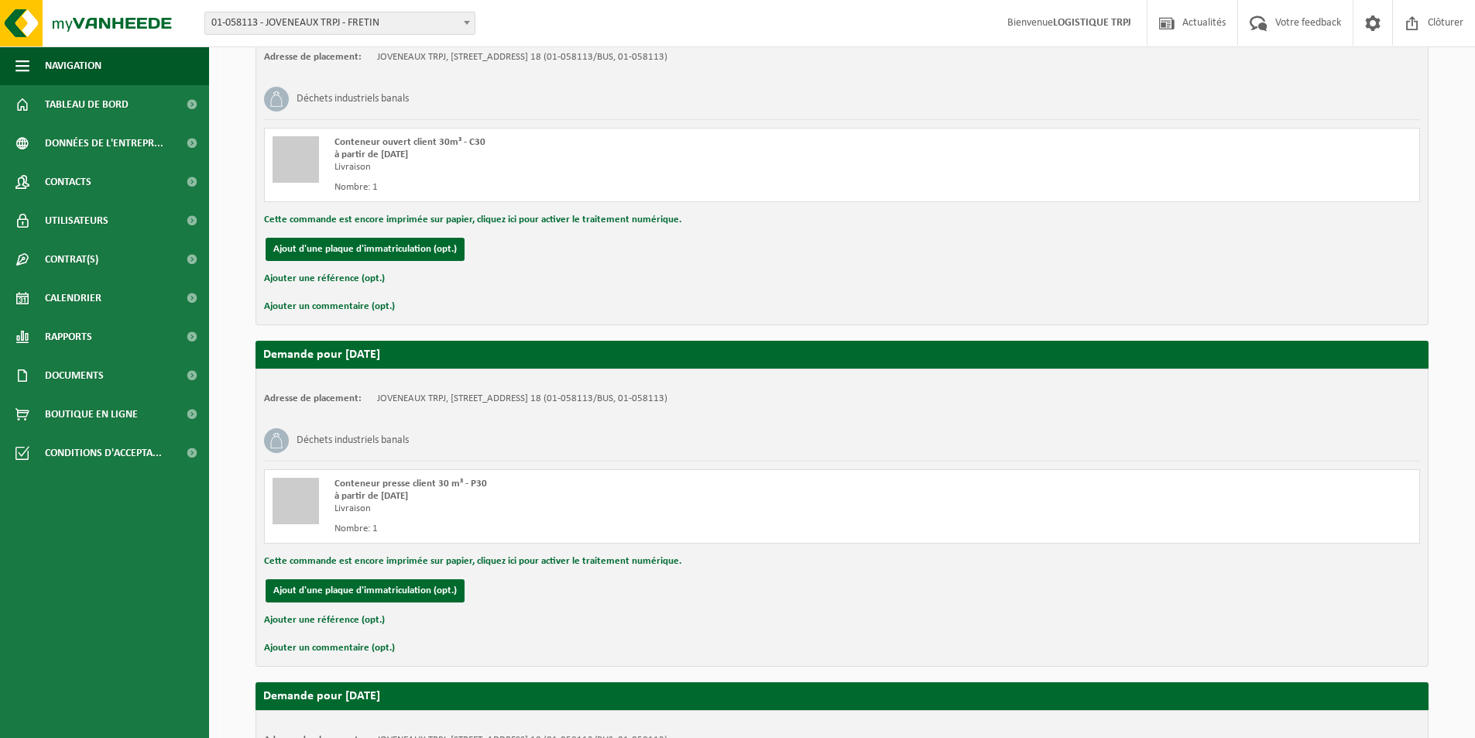
scroll to position [3059, 0]
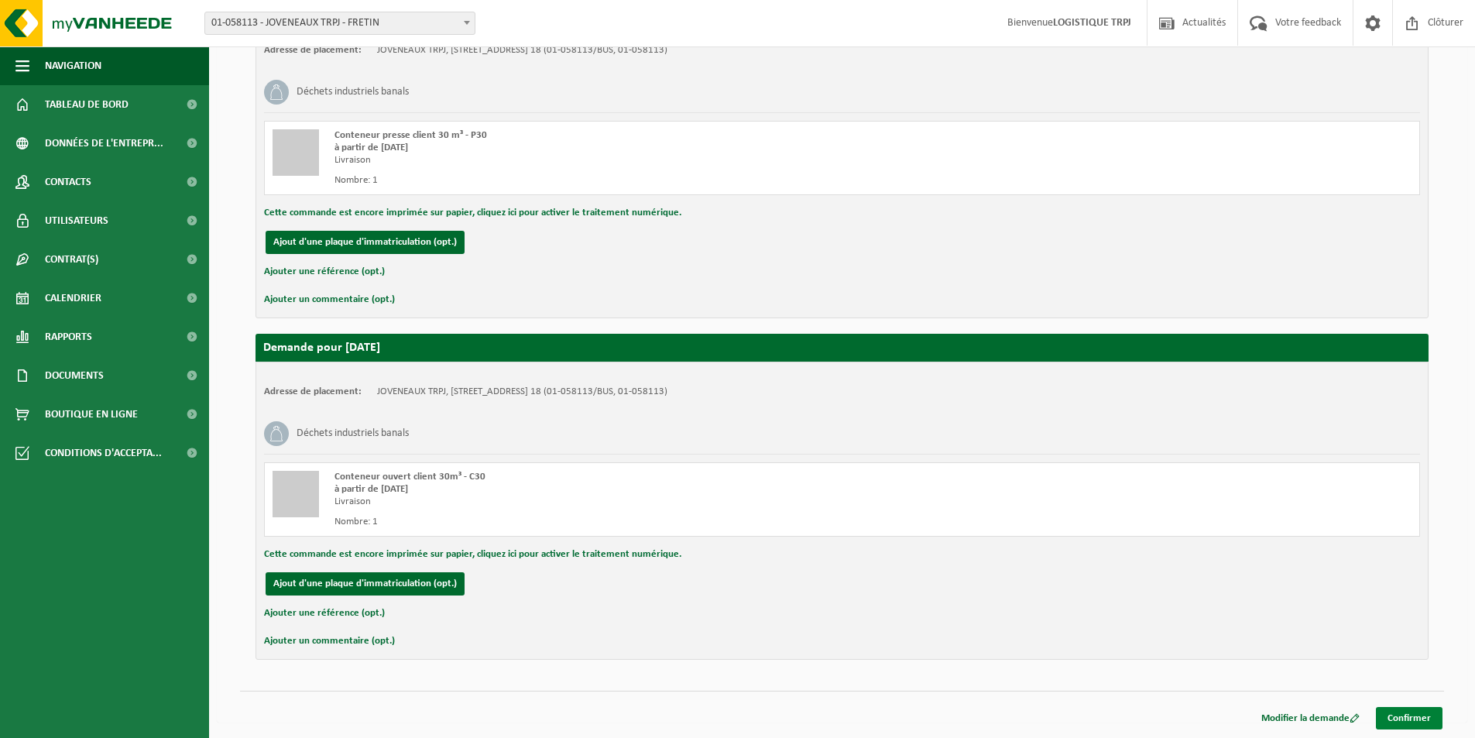
click at [1410, 710] on link "Confirmer" at bounding box center [1409, 718] width 67 height 22
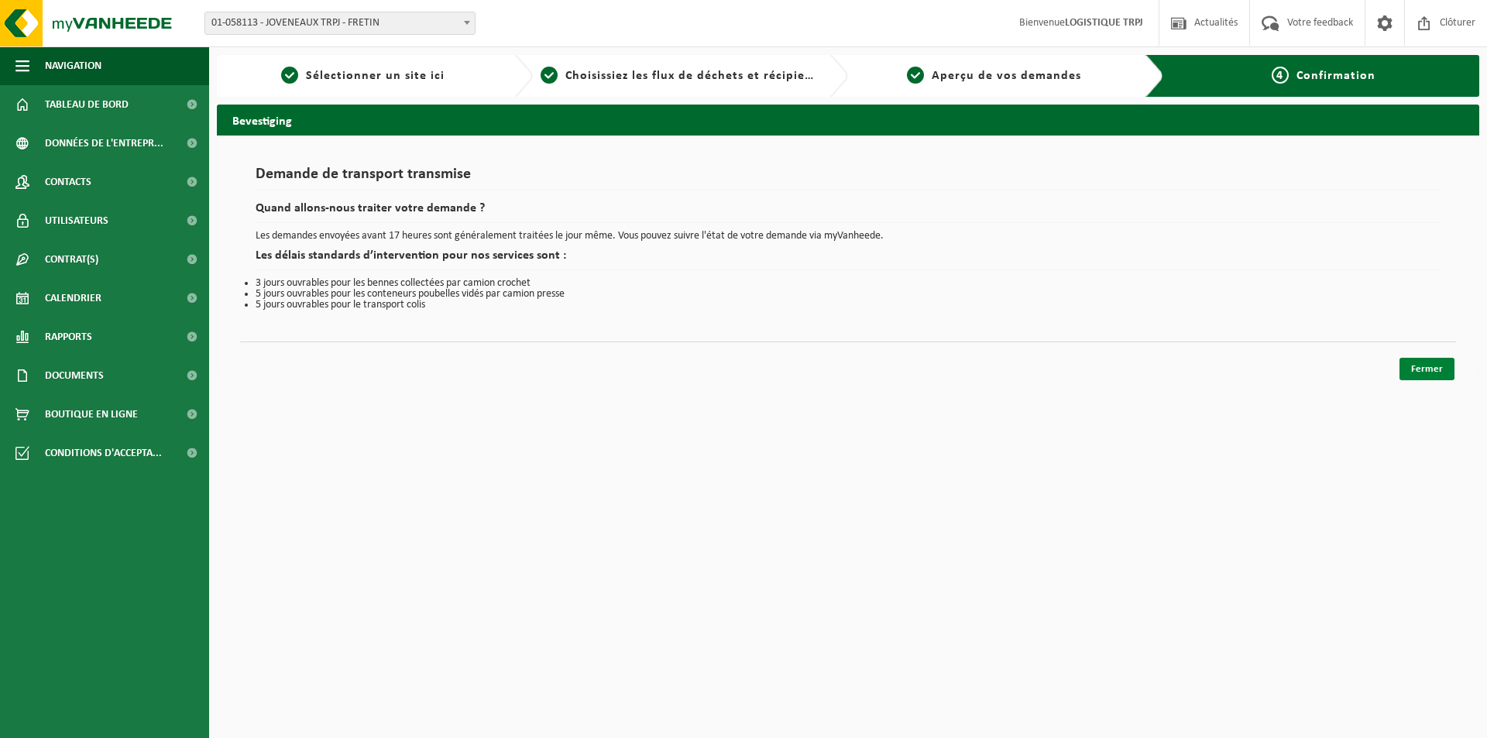
click at [1429, 366] on link "Fermer" at bounding box center [1427, 369] width 55 height 22
